Goal: Transaction & Acquisition: Purchase product/service

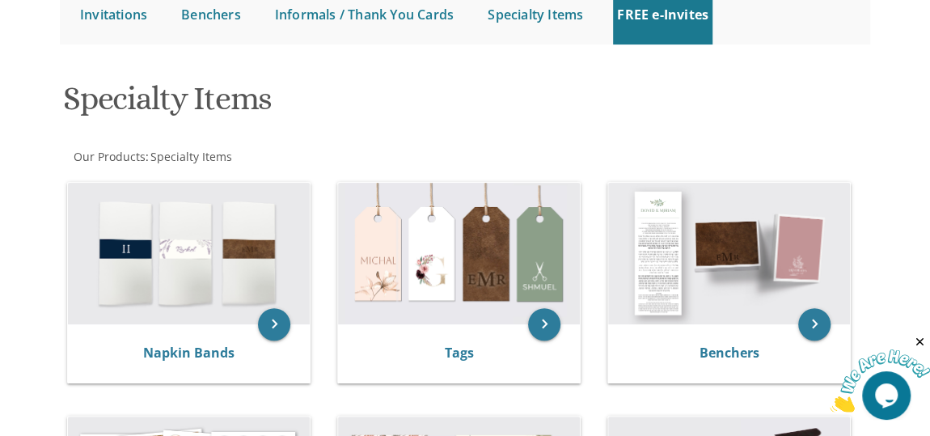
scroll to position [175, 0]
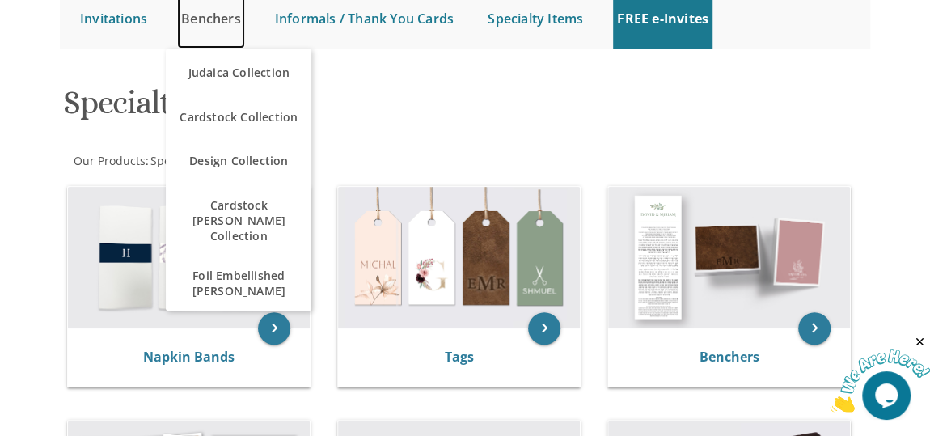
click at [226, 23] on link "Benchers" at bounding box center [211, 19] width 68 height 60
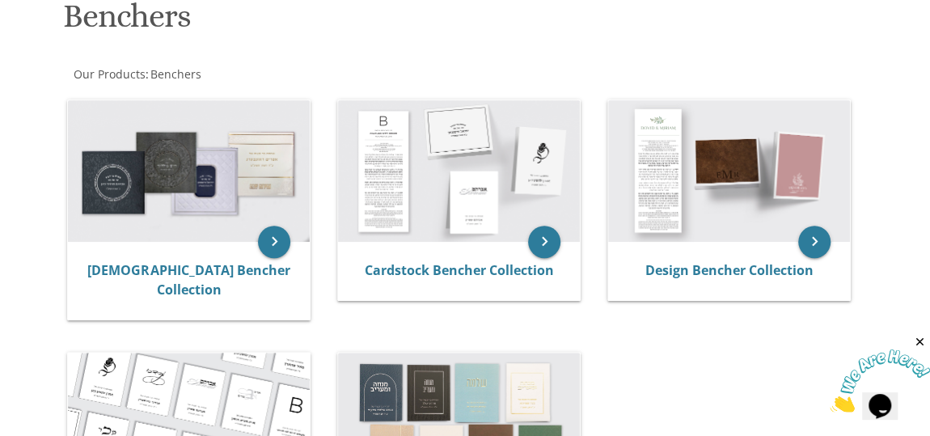
scroll to position [282, 0]
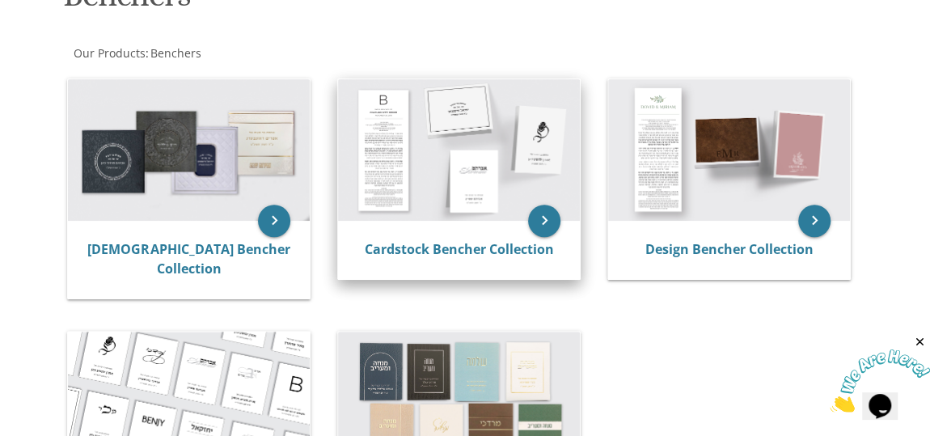
click at [430, 156] on img at bounding box center [459, 149] width 242 height 141
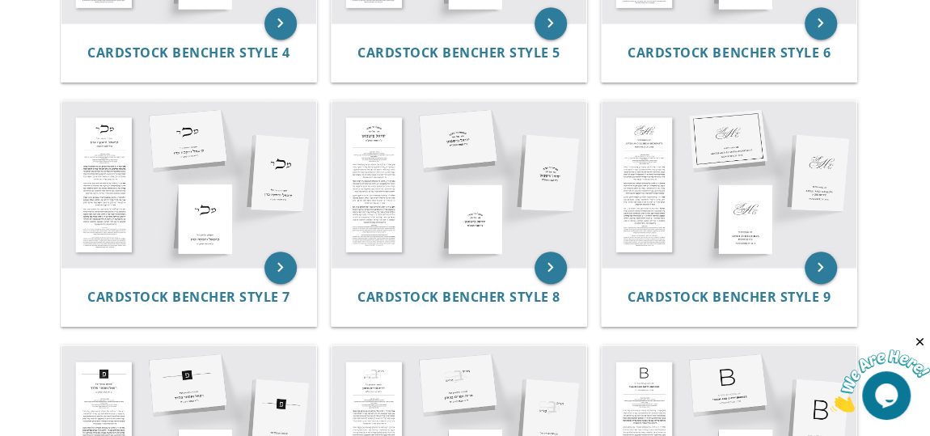
scroll to position [817, 0]
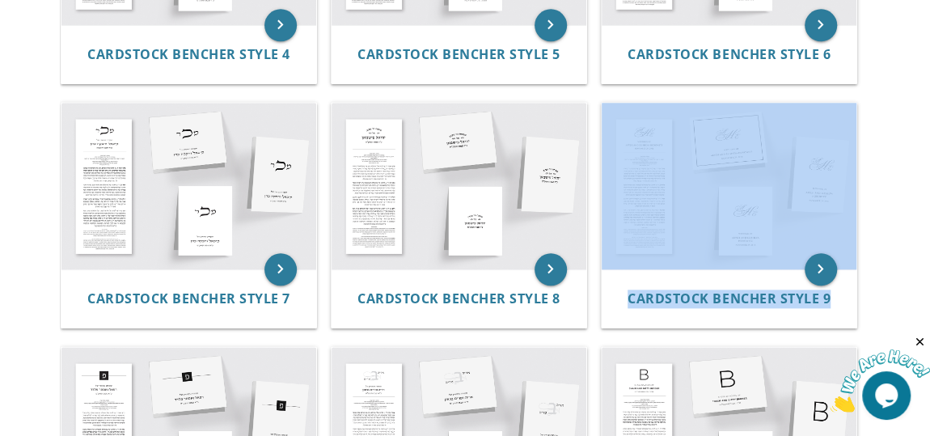
drag, startPoint x: 918, startPoint y: 270, endPoint x: 923, endPoint y: 252, distance: 18.2
click at [923, 252] on body "My Cart Total: View Cart Item(s) Submit My Cart Total: View Cart Item(s) Login …" at bounding box center [465, 49] width 930 height 1732
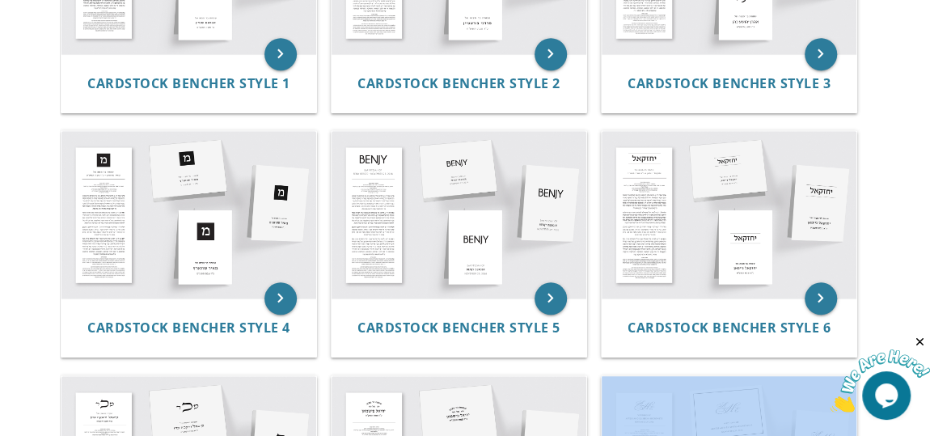
scroll to position [562, 0]
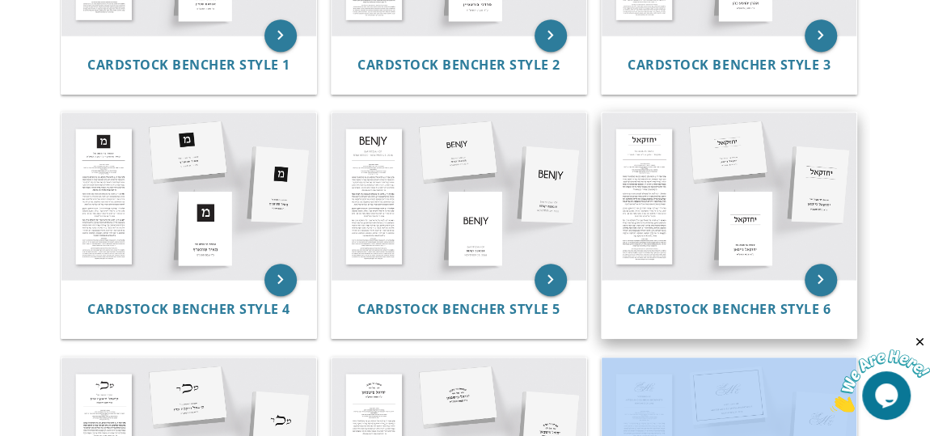
click at [703, 213] on img at bounding box center [729, 195] width 254 height 167
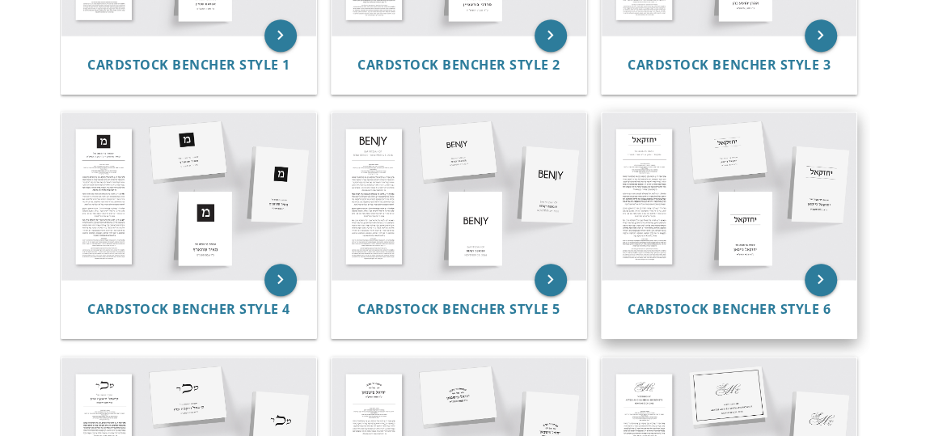
click at [823, 182] on img at bounding box center [729, 195] width 254 height 167
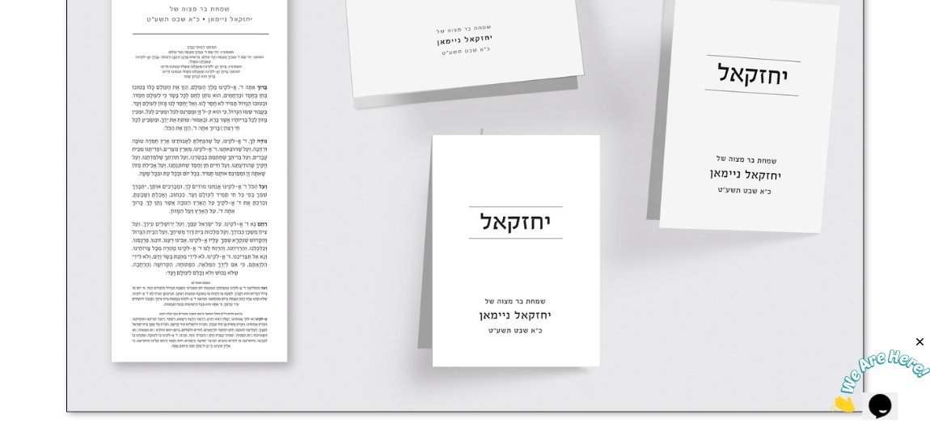
scroll to position [651, 0]
